Goal: Task Accomplishment & Management: Manage account settings

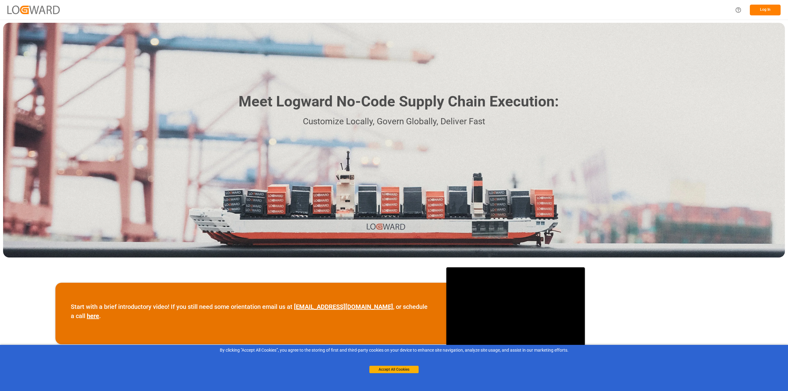
click at [751, 6] on button "Log In" at bounding box center [765, 10] width 31 height 11
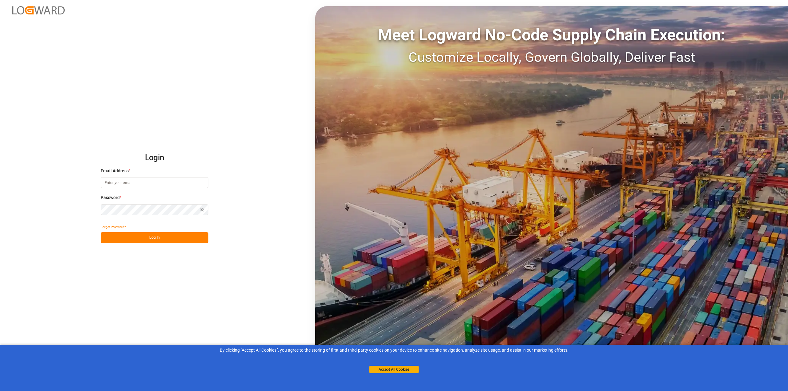
click at [166, 184] on input at bounding box center [155, 182] width 108 height 11
click at [166, 177] on input at bounding box center [155, 182] width 108 height 11
type input "[PERSON_NAME][EMAIL_ADDRESS][PERSON_NAME][DOMAIN_NAME]"
click at [125, 215] on div "Password * Show password Password is required." at bounding box center [155, 208] width 108 height 27
click at [199, 207] on button "Show password" at bounding box center [201, 209] width 13 height 11
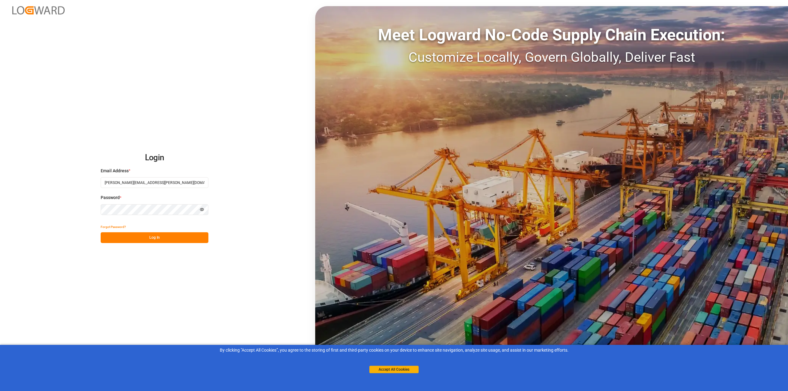
click at [199, 207] on button "Hide password" at bounding box center [201, 209] width 13 height 11
click at [193, 239] on button "Log In" at bounding box center [155, 237] width 108 height 11
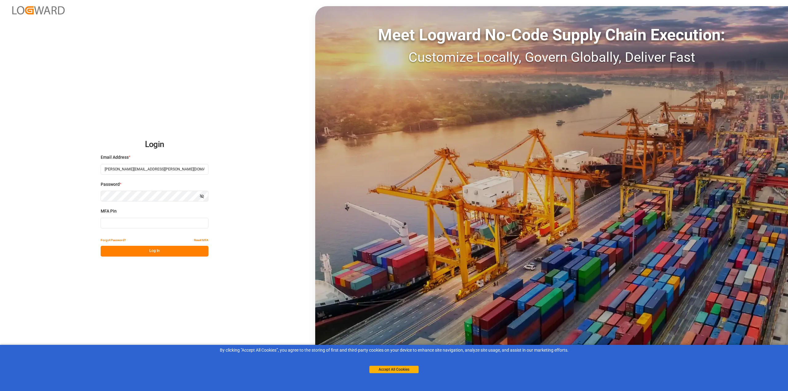
click at [116, 224] on input at bounding box center [155, 223] width 108 height 11
type input "046936"
click at [160, 253] on button "Log In" at bounding box center [155, 251] width 108 height 11
click at [205, 238] on button "Reset MFA" at bounding box center [201, 240] width 14 height 11
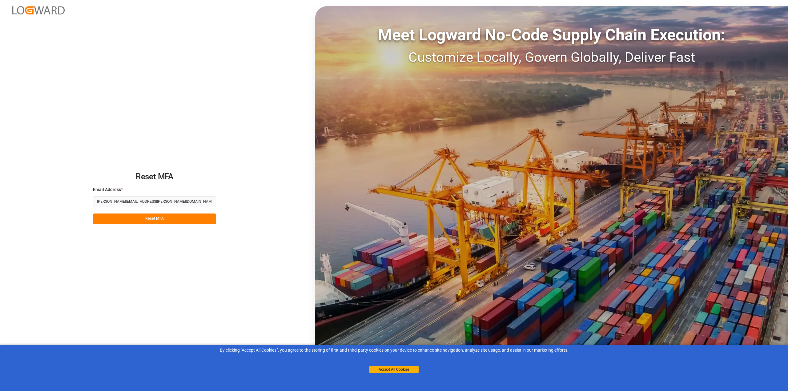
click at [187, 219] on button "Reset MFA" at bounding box center [154, 219] width 123 height 11
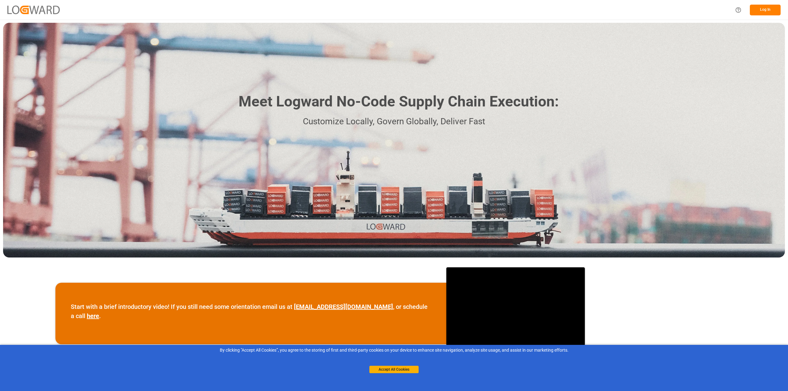
click at [768, 10] on button "Log In" at bounding box center [765, 10] width 31 height 11
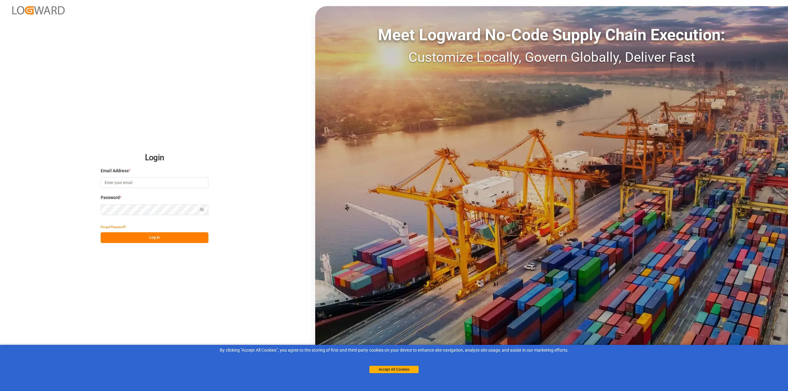
click at [133, 184] on input at bounding box center [155, 182] width 108 height 11
type input "[PERSON_NAME][EMAIL_ADDRESS][PERSON_NAME][DOMAIN_NAME]"
click at [205, 209] on button "Show password" at bounding box center [201, 209] width 13 height 11
click at [140, 245] on div "Login Email Address * oliver.kausch@evonik.com Password * Hide password Forgot …" at bounding box center [394, 195] width 788 height 391
click at [142, 242] on button "Log In" at bounding box center [155, 237] width 108 height 11
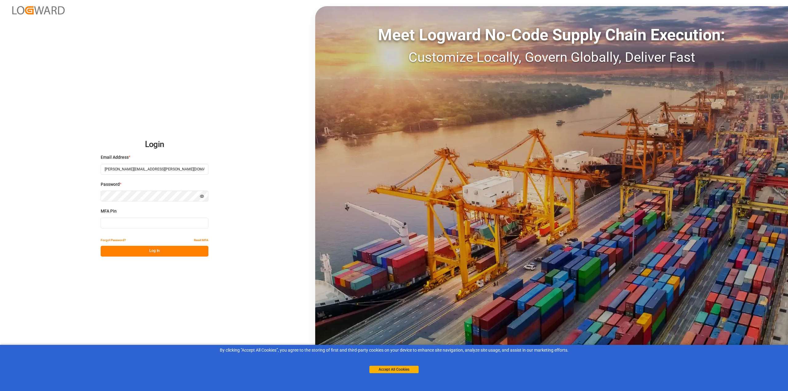
click at [132, 223] on input at bounding box center [155, 223] width 108 height 11
click at [143, 254] on button "Log In" at bounding box center [155, 251] width 108 height 11
drag, startPoint x: 120, startPoint y: 223, endPoint x: 2, endPoint y: 206, distance: 118.5
click at [2, 206] on div "Login Email Address * oliver.kausch@evonik.com Password * Hide password MFA Pin…" at bounding box center [394, 195] width 788 height 391
click at [118, 248] on button "Log In" at bounding box center [155, 251] width 108 height 11
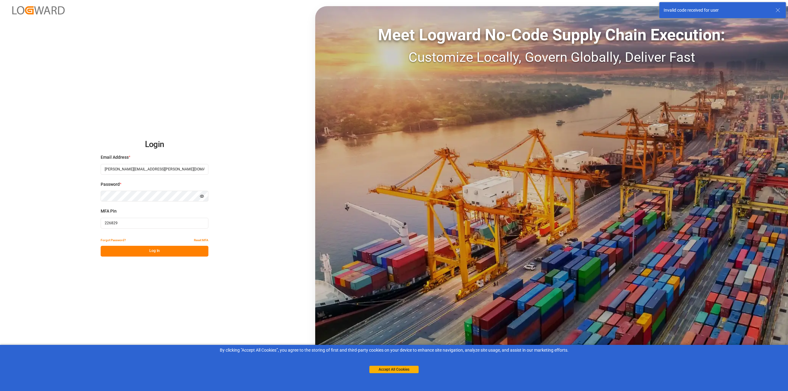
click at [112, 222] on input "226829" at bounding box center [155, 223] width 108 height 11
click at [111, 223] on input "226829" at bounding box center [155, 223] width 108 height 11
click at [130, 249] on button "Log In" at bounding box center [155, 251] width 108 height 11
click at [131, 226] on input "226 829" at bounding box center [155, 223] width 108 height 11
drag, startPoint x: 138, startPoint y: 223, endPoint x: 41, endPoint y: 224, distance: 97.6
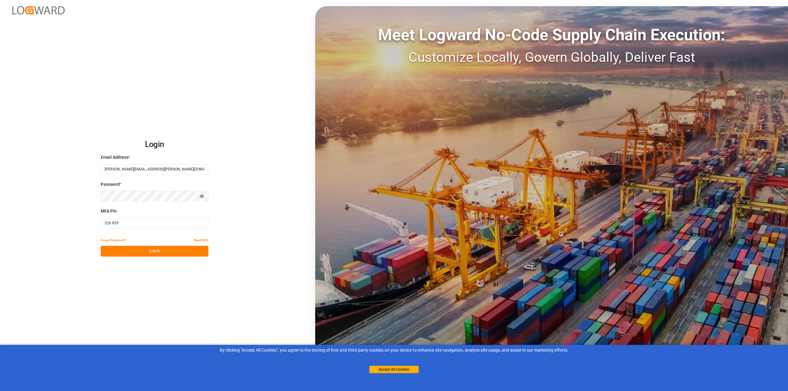
click at [41, 224] on div "Login Email Address * oliver.kausch@evonik.com Password * Hide password MFA Pin…" at bounding box center [394, 195] width 788 height 391
click at [120, 247] on button "Log In" at bounding box center [155, 251] width 108 height 11
click at [112, 223] on input "423 720" at bounding box center [155, 223] width 108 height 11
type input "423720"
click at [123, 247] on button "Log In" at bounding box center [155, 251] width 108 height 11
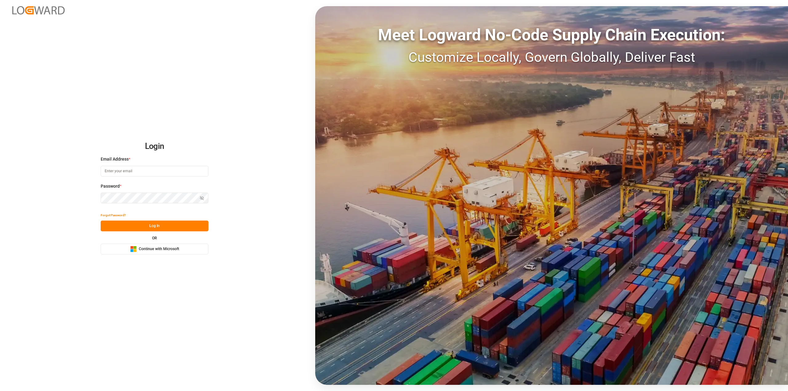
click at [127, 170] on input at bounding box center [155, 171] width 108 height 11
click at [112, 230] on button "Log In" at bounding box center [155, 226] width 108 height 11
click at [116, 174] on input at bounding box center [155, 171] width 108 height 11
type input "[PERSON_NAME][EMAIL_ADDRESS][PERSON_NAME][DOMAIN_NAME]"
click at [199, 198] on button "Show password" at bounding box center [201, 198] width 13 height 11
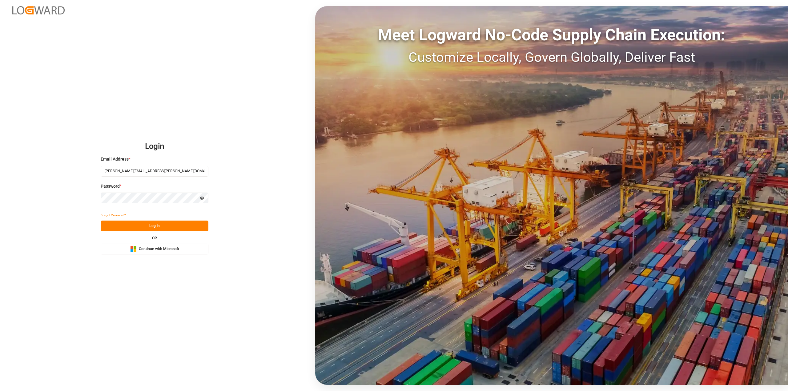
click at [149, 227] on button "Log In" at bounding box center [155, 226] width 108 height 11
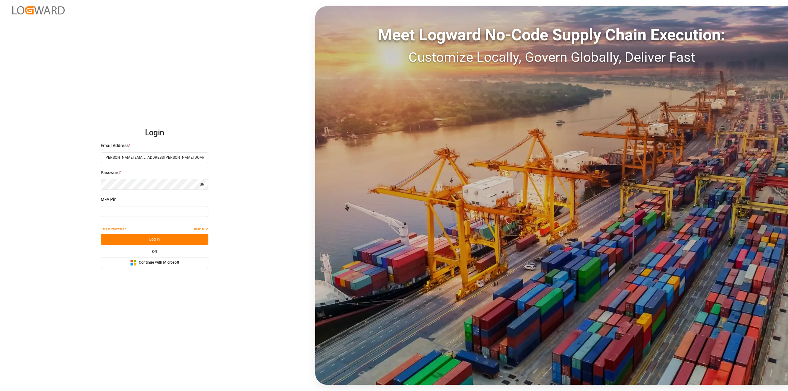
click at [160, 215] on input at bounding box center [155, 211] width 108 height 11
type input "517345"
click at [143, 235] on button "Log In" at bounding box center [155, 239] width 108 height 11
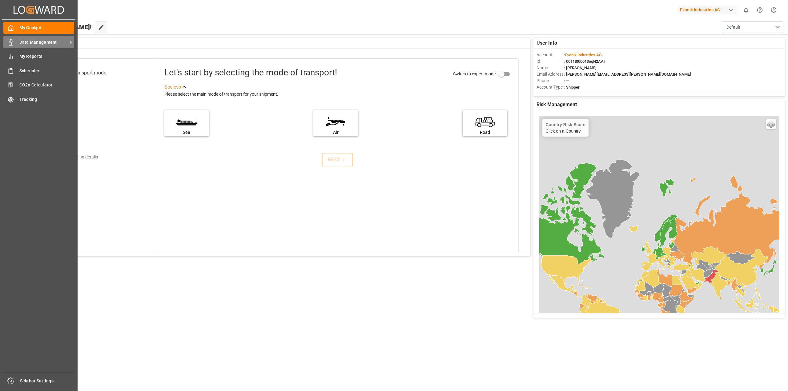
click at [62, 42] on span "Data Management" at bounding box center [43, 42] width 49 height 6
click at [20, 59] on span "My Reports" at bounding box center [46, 56] width 55 height 6
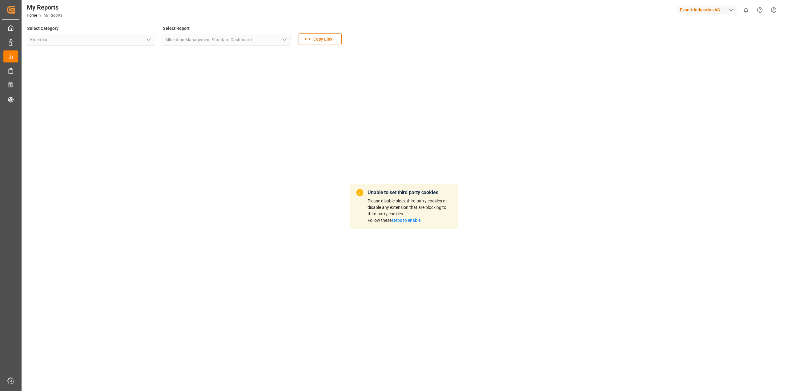
click at [414, 223] on link "steps to enable." at bounding box center [406, 220] width 30 height 5
click at [232, 104] on div "Unable to set third party cookies Please disable block third party cookies or d…" at bounding box center [404, 206] width 756 height 313
click at [229, 46] on div "Select Report Allocation Management Standard Dashboard" at bounding box center [226, 37] width 129 height 26
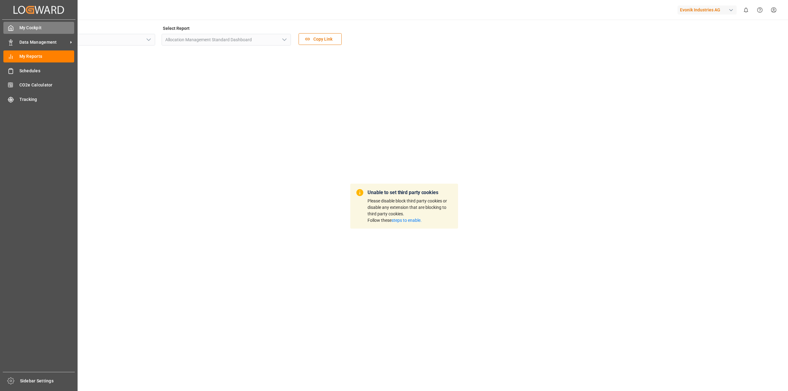
click at [32, 29] on span "My Cockpit" at bounding box center [46, 28] width 55 height 6
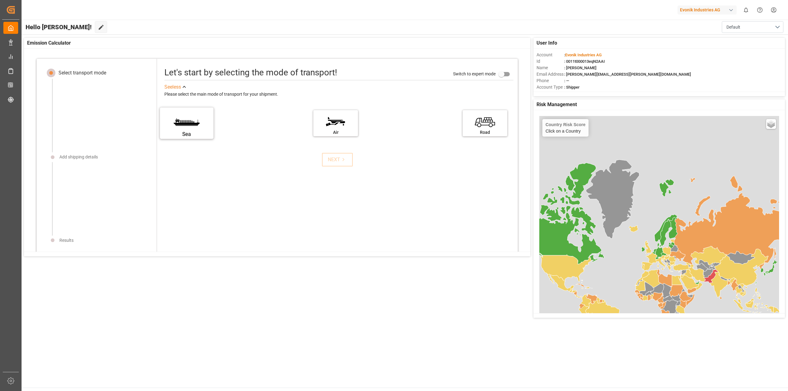
click at [189, 121] on label "Sea" at bounding box center [186, 121] width 46 height 26
click at [0, 0] on input "Sea" at bounding box center [0, 0] width 0 height 0
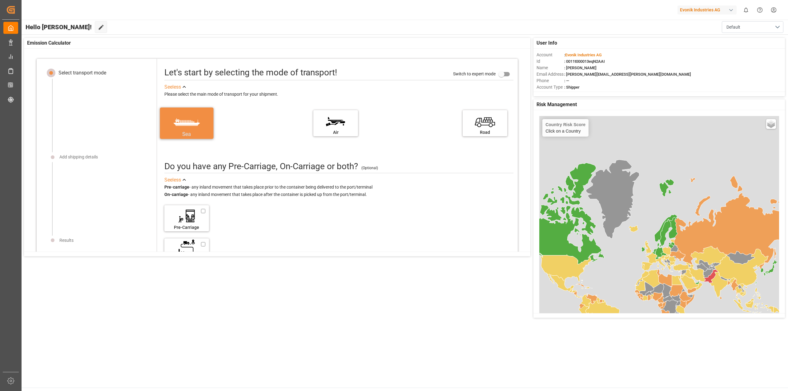
click at [186, 117] on label "Sea" at bounding box center [186, 121] width 46 height 26
click at [0, 0] on input "Sea" at bounding box center [0, 0] width 0 height 0
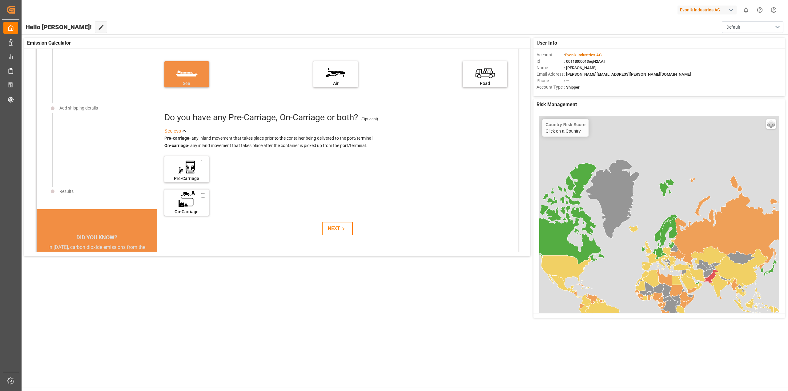
scroll to position [150, 0]
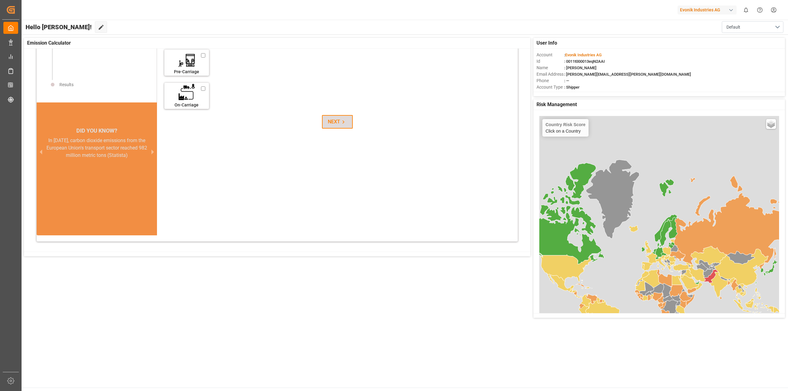
click at [340, 124] on icon at bounding box center [343, 122] width 6 height 6
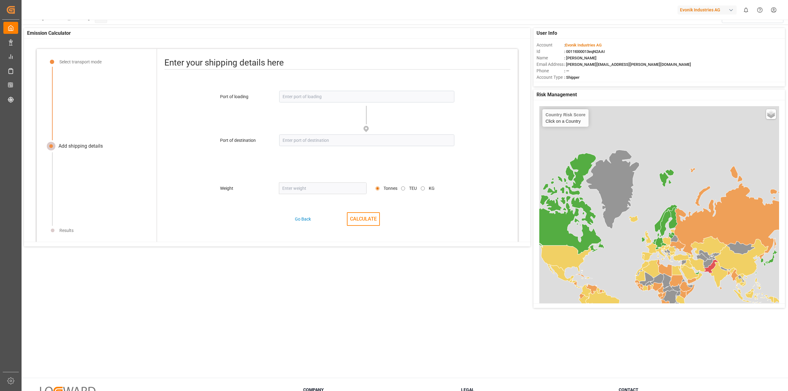
scroll to position [0, 0]
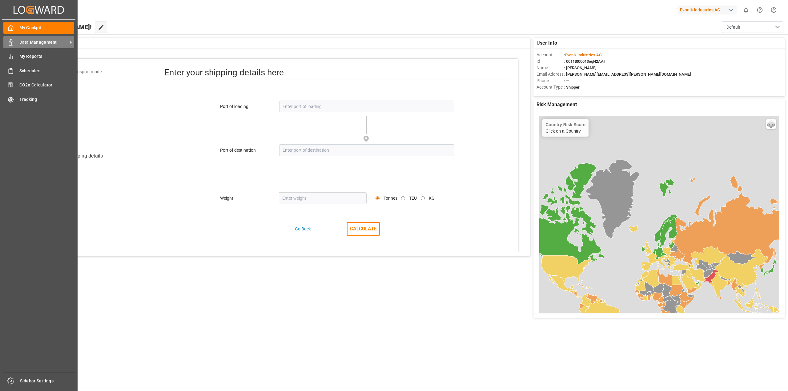
click at [28, 40] on span "Data Management" at bounding box center [43, 42] width 49 height 6
click at [40, 43] on span "Data Management" at bounding box center [43, 42] width 49 height 6
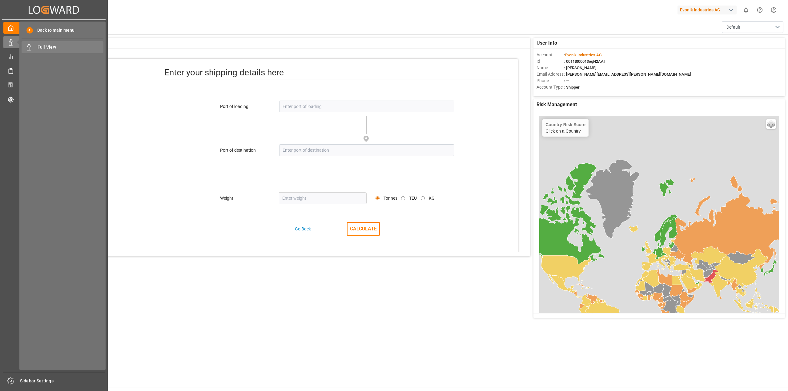
click at [52, 48] on span "Full View" at bounding box center [71, 47] width 66 height 6
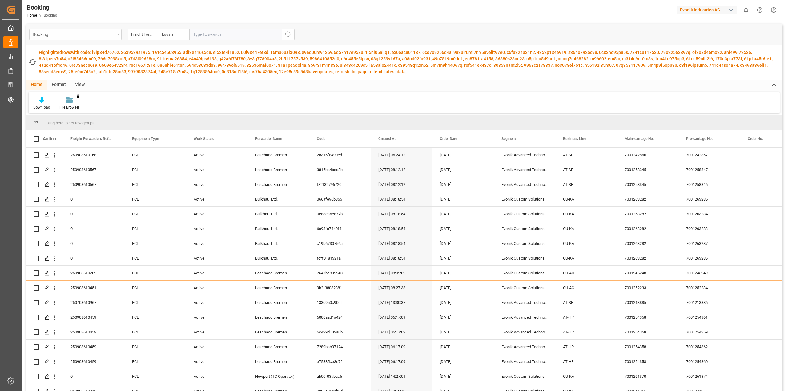
click at [112, 33] on div "Booking" at bounding box center [74, 34] width 82 height 8
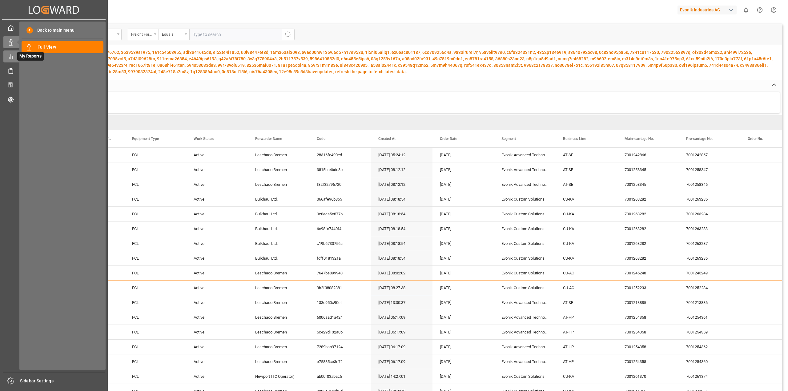
click at [14, 56] on div "My Reports My Reports" at bounding box center [53, 56] width 101 height 12
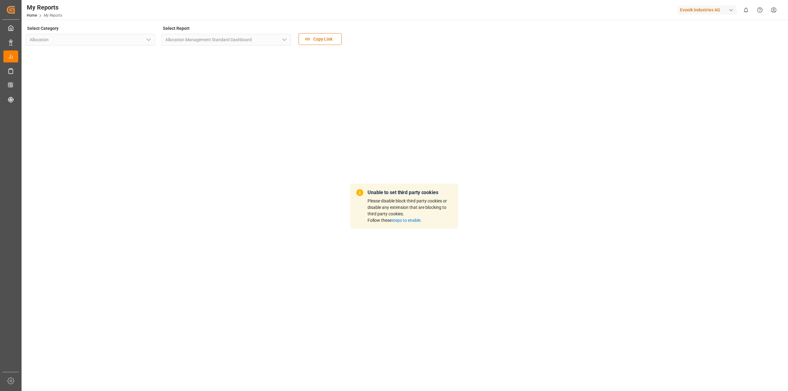
click at [343, 100] on div "Unable to set third party cookies Please disable block third party cookies or d…" at bounding box center [404, 206] width 756 height 313
drag, startPoint x: 452, startPoint y: 127, endPoint x: 406, endPoint y: 115, distance: 47.9
click at [406, 115] on div "Unable to set third party cookies Please disable block third party cookies or d…" at bounding box center [404, 206] width 756 height 313
click at [402, 222] on link "steps to enable." at bounding box center [406, 220] width 30 height 5
click at [214, 101] on div "Unable to set third party cookies Please disable block third party cookies or d…" at bounding box center [404, 206] width 756 height 313
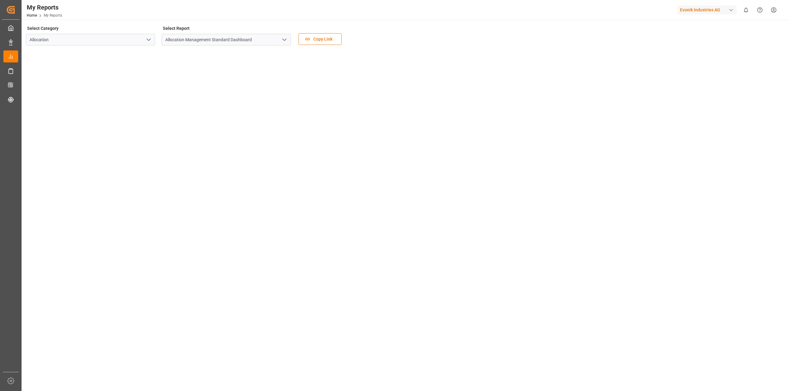
click at [151, 38] on icon "open menu" at bounding box center [148, 39] width 7 height 7
click at [151, 38] on icon "close menu" at bounding box center [148, 39] width 7 height 7
click at [115, 324] on main "Select Category Allocation Select Report Allocation Management Standard Dashboa…" at bounding box center [404, 208] width 765 height 368
click at [165, 320] on main "Select Category Allocation Select Report Allocation Management Standard Dashboa…" at bounding box center [404, 208] width 765 height 368
click at [90, 317] on main "Select Category Allocation Select Report Allocation Management Standard Dashboa…" at bounding box center [404, 208] width 765 height 368
